Goal: Task Accomplishment & Management: Manage account settings

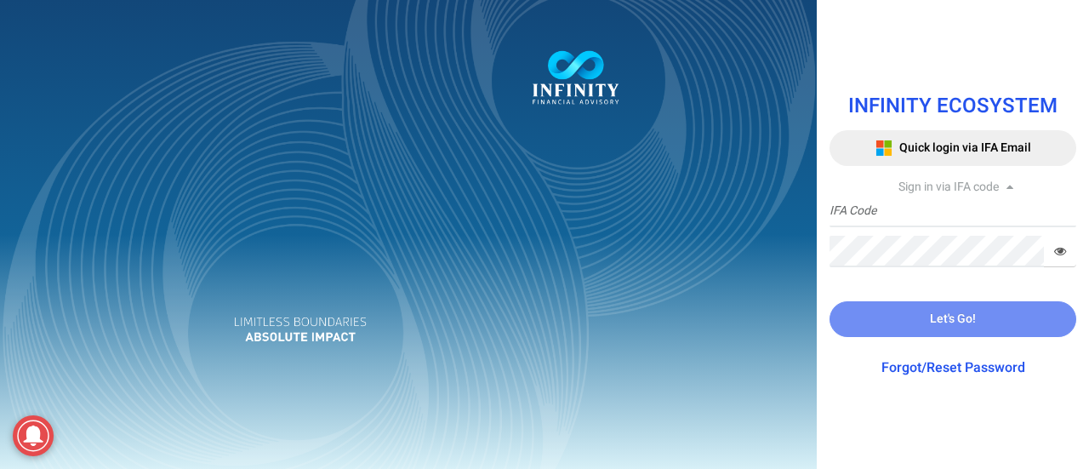
click at [965, 365] on link "Forgot/Reset Password" at bounding box center [954, 367] width 144 height 20
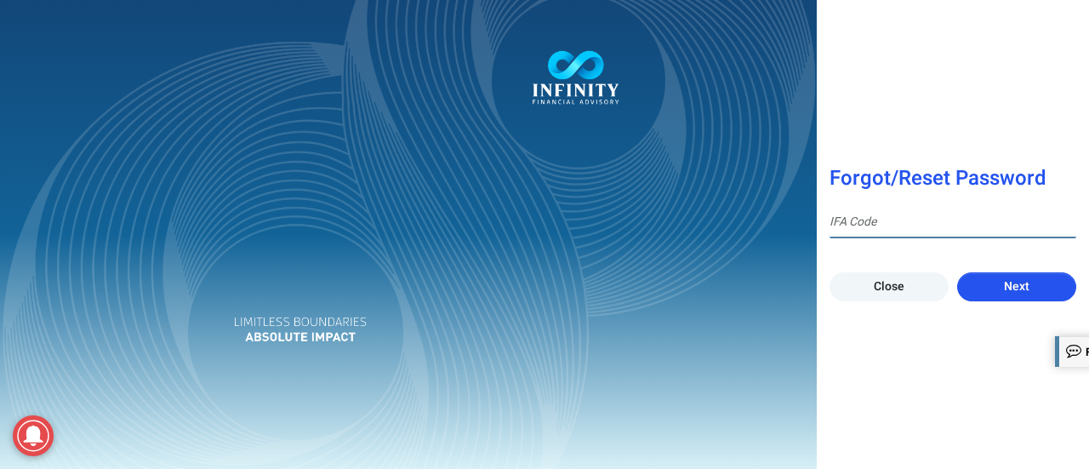
click at [870, 212] on input at bounding box center [953, 222] width 247 height 31
type input "IFA0113"
click at [1014, 292] on span "Next" at bounding box center [1017, 286] width 26 height 18
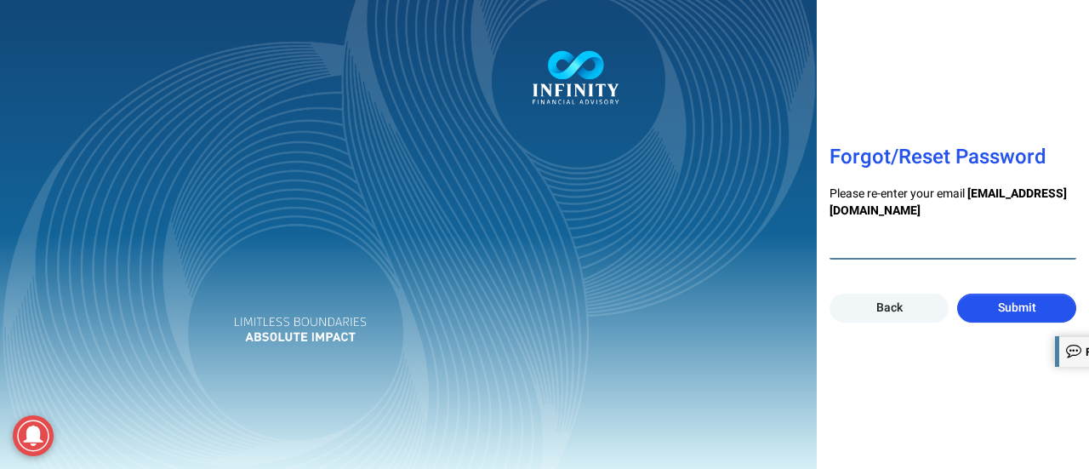
click at [900, 251] on input "email" at bounding box center [953, 243] width 247 height 31
type input "[PERSON_NAME][EMAIL_ADDRESS][PERSON_NAME][DOMAIN_NAME]"
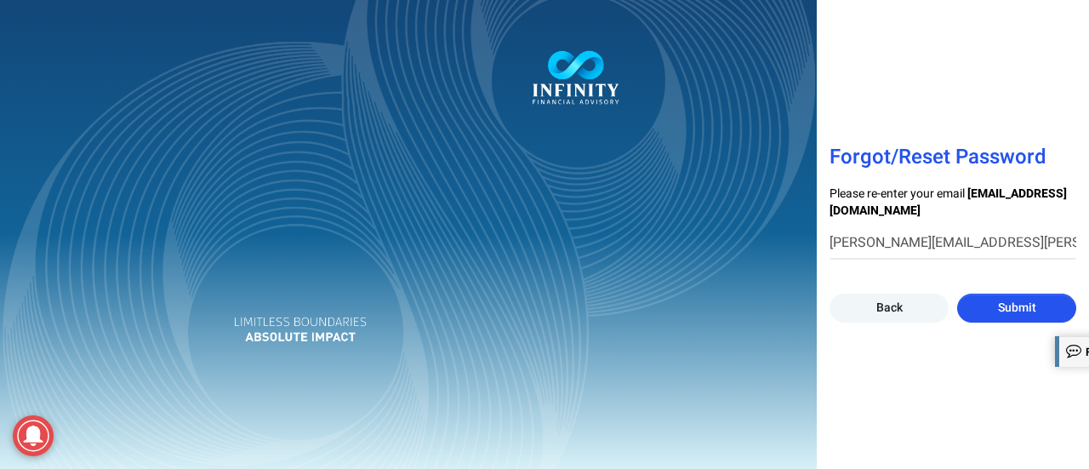
click at [1005, 312] on span "Submit" at bounding box center [1017, 308] width 38 height 18
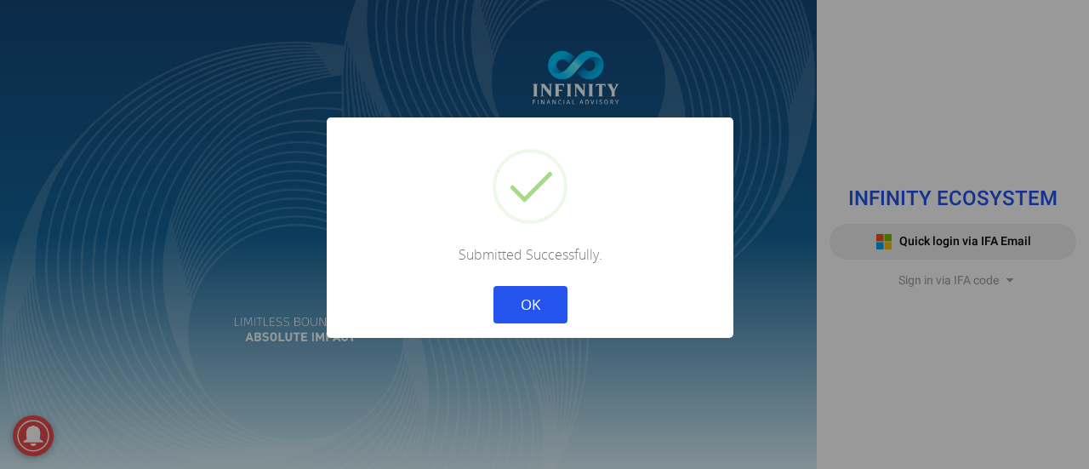
click at [538, 300] on button "OK" at bounding box center [531, 304] width 74 height 37
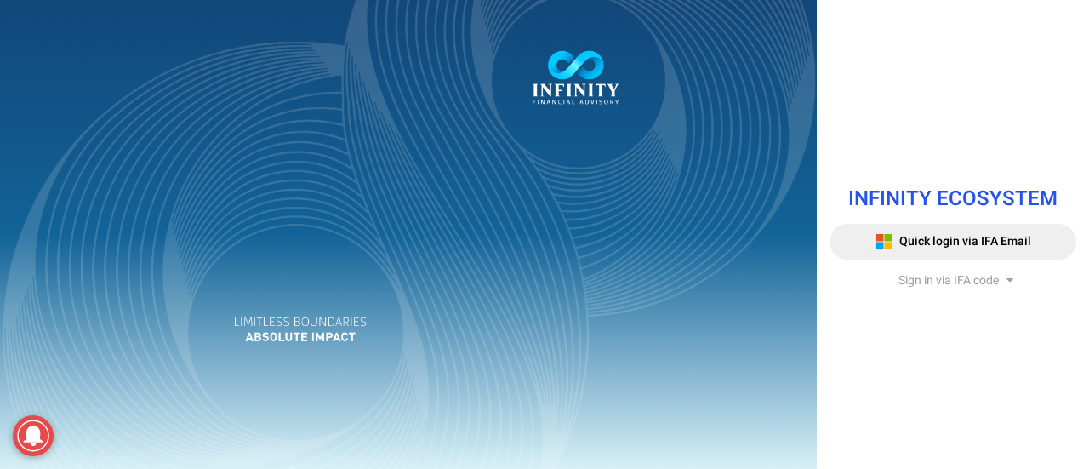
click at [977, 283] on span "Sign in via IFA code" at bounding box center [949, 280] width 100 height 18
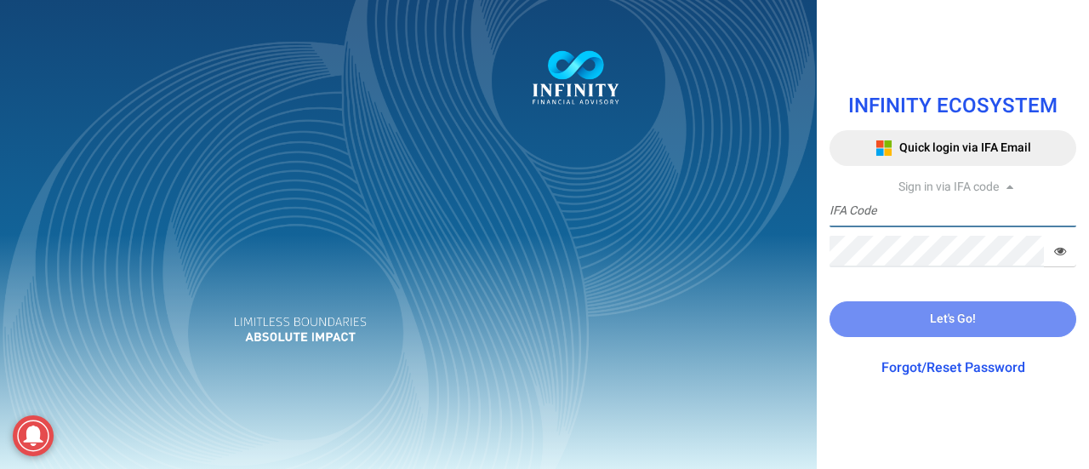
click at [885, 213] on input "text" at bounding box center [953, 211] width 247 height 31
type input "S"
type input "IFA0113"
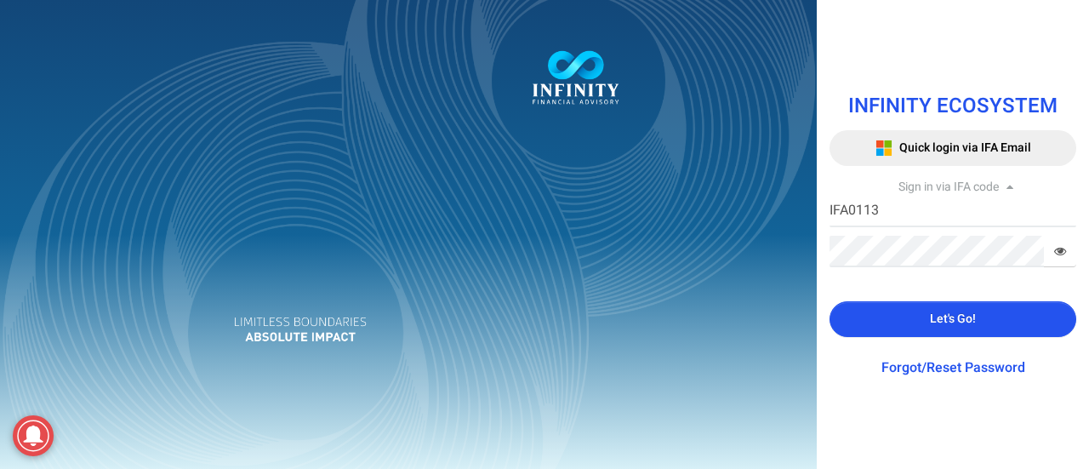
click at [1057, 248] on icon at bounding box center [1060, 251] width 12 height 12
click at [997, 309] on button "Let's Go!" at bounding box center [953, 319] width 247 height 36
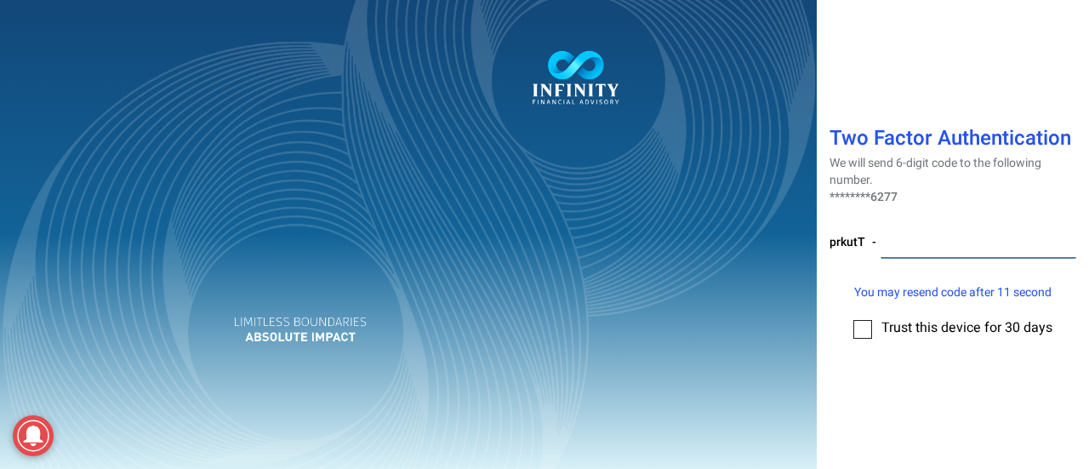
click at [897, 244] on input "number" at bounding box center [979, 242] width 196 height 31
type input "927561"
